Goal: Transaction & Acquisition: Subscribe to service/newsletter

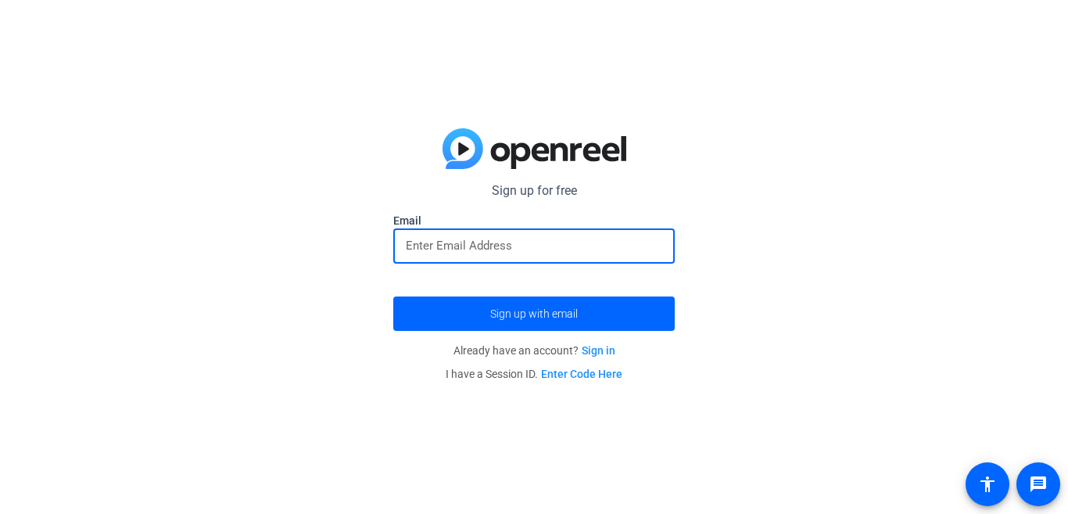
click at [553, 237] on input "email" at bounding box center [534, 245] width 256 height 19
click at [553, 238] on input "email" at bounding box center [534, 245] width 256 height 19
click at [328, 426] on div "Sign up for free Email Sign up with email Already have an account? Sign in I ha…" at bounding box center [534, 257] width 1068 height 514
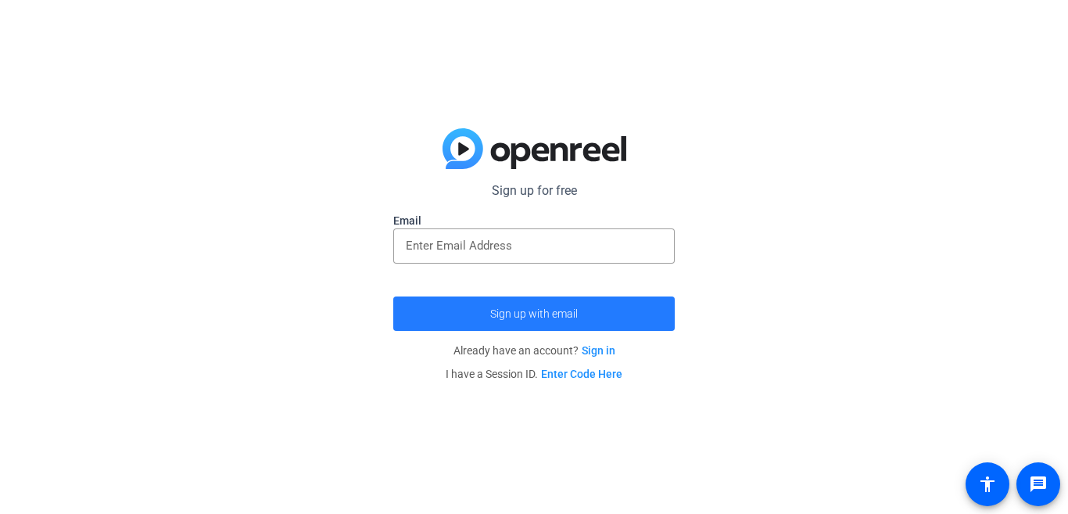
click at [569, 314] on span "Sign up with email" at bounding box center [534, 314] width 88 height 0
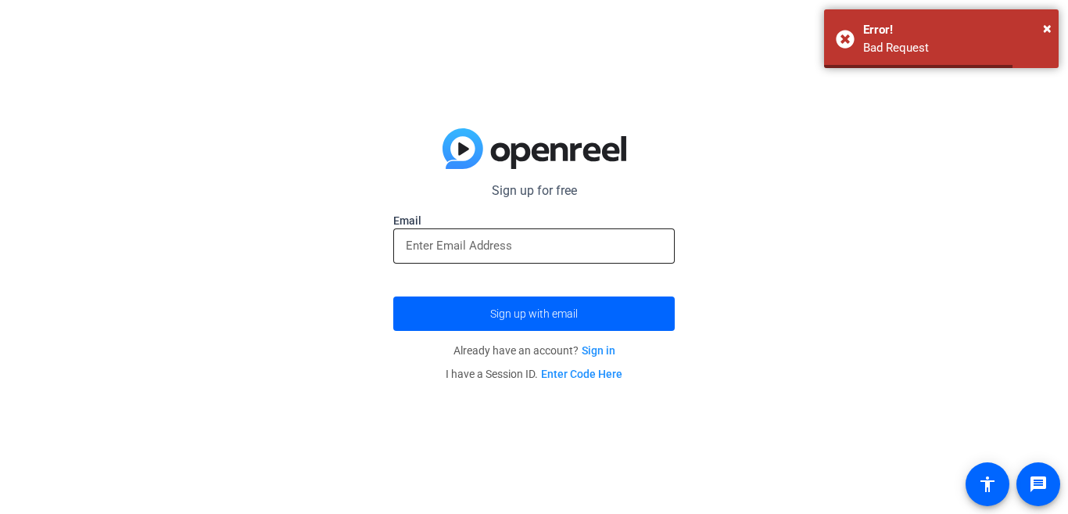
click at [561, 242] on input "email" at bounding box center [534, 245] width 256 height 19
click at [299, 412] on div "Sign up for free Email Sign up with email Already have an account? Sign in I ha…" at bounding box center [534, 257] width 1068 height 514
click at [590, 353] on link "Sign in" at bounding box center [599, 350] width 34 height 13
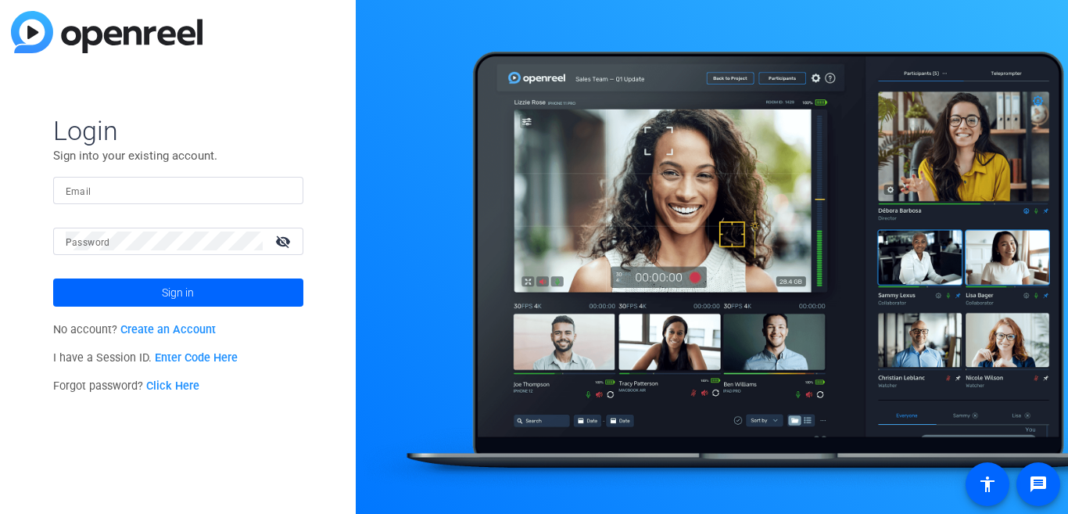
click at [180, 324] on link "Create an Account" at bounding box center [167, 329] width 95 height 13
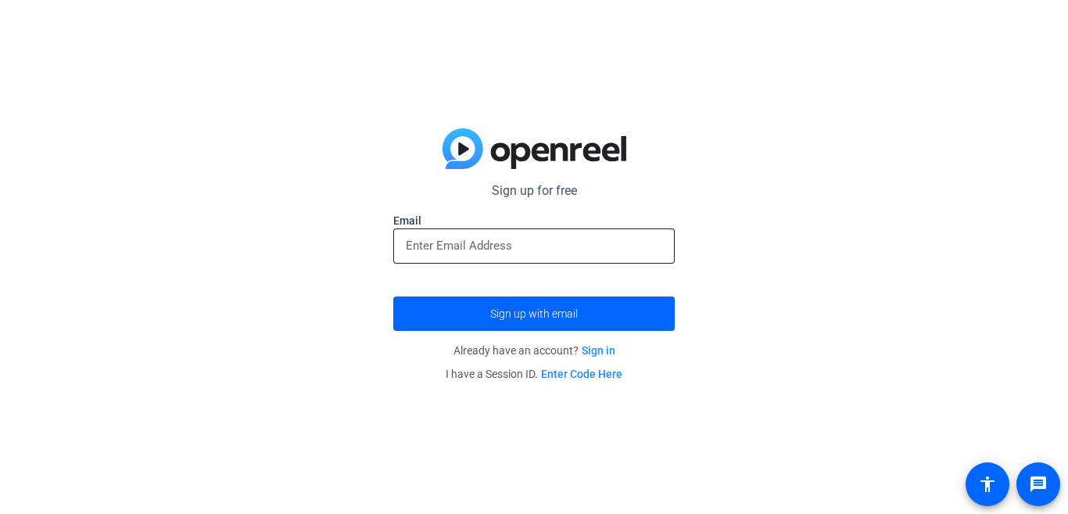
click at [488, 247] on input "email" at bounding box center [534, 245] width 256 height 19
